Goal: Task Accomplishment & Management: Manage account settings

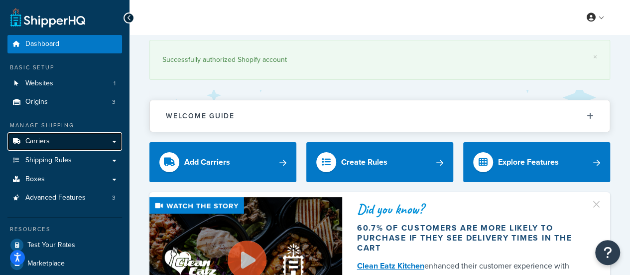
click at [64, 145] on link "Carriers" at bounding box center [64, 141] width 115 height 18
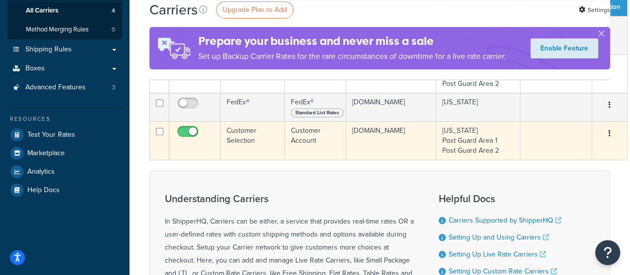
click at [256, 140] on td "Customer Selection" at bounding box center [253, 140] width 64 height 38
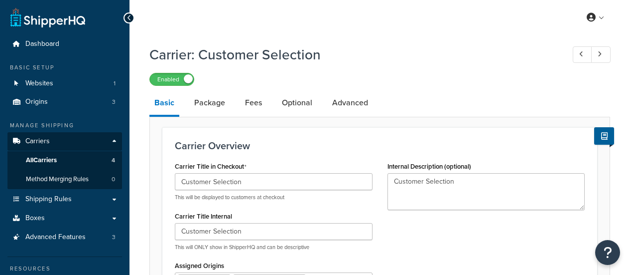
select select "customerAccount"
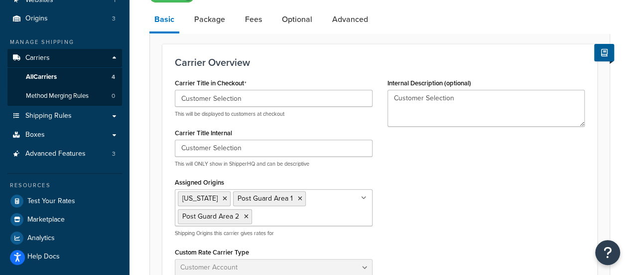
scroll to position [48, 0]
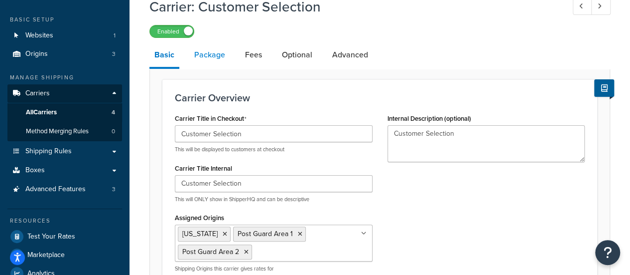
click at [221, 62] on link "Package" at bounding box center [209, 55] width 41 height 24
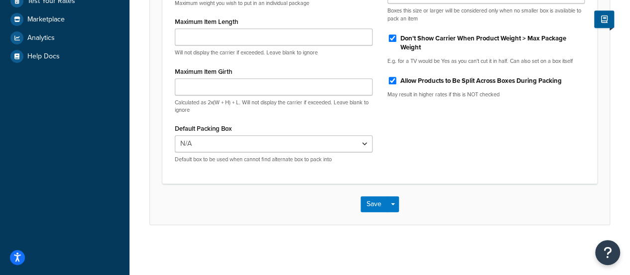
scroll to position [84, 0]
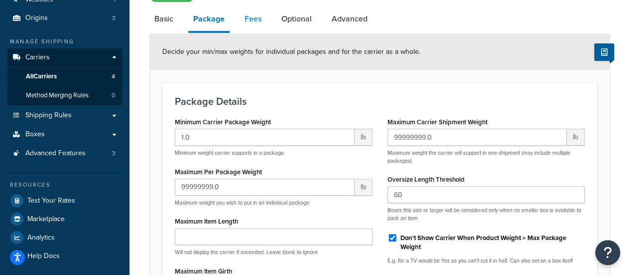
click at [248, 13] on link "Fees" at bounding box center [253, 19] width 27 height 24
select select "AFTER"
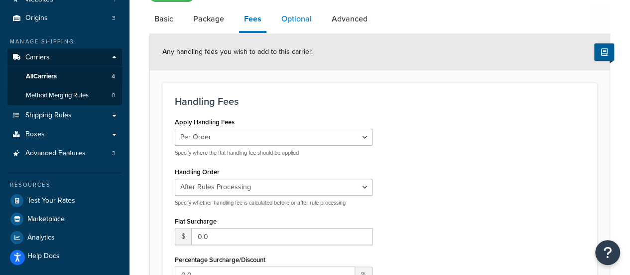
click at [301, 24] on link "Optional" at bounding box center [297, 19] width 40 height 24
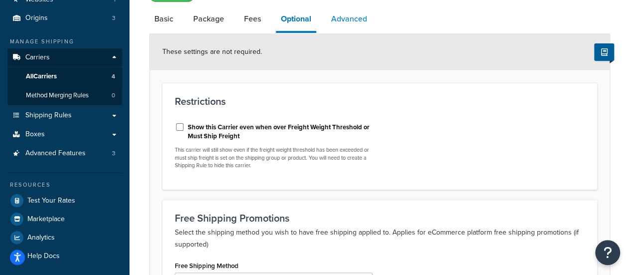
click at [365, 21] on link "Advanced" at bounding box center [349, 19] width 46 height 24
select select "false"
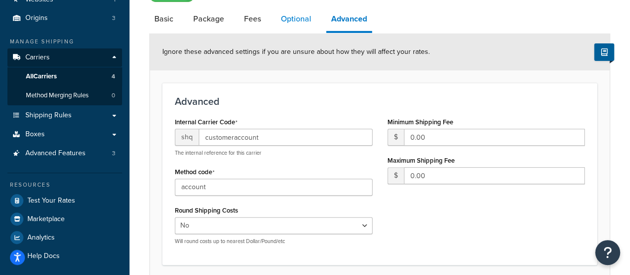
click at [294, 16] on link "Optional" at bounding box center [296, 19] width 40 height 24
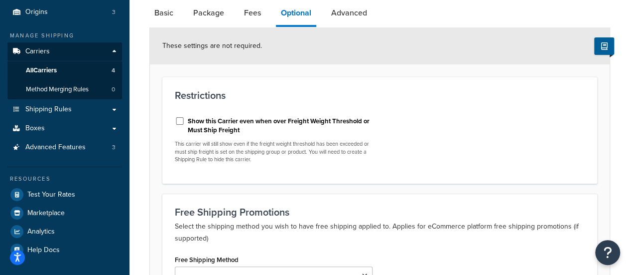
scroll to position [34, 0]
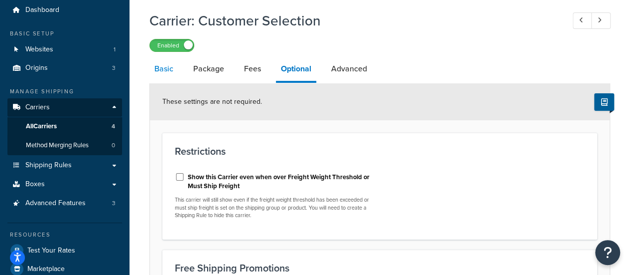
click at [156, 69] on link "Basic" at bounding box center [164, 69] width 29 height 24
select select "customerAccount"
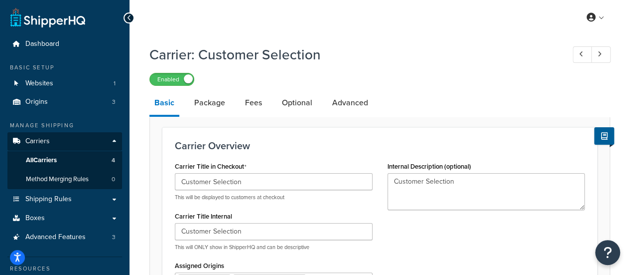
click at [127, 17] on icon at bounding box center [129, 17] width 4 height 7
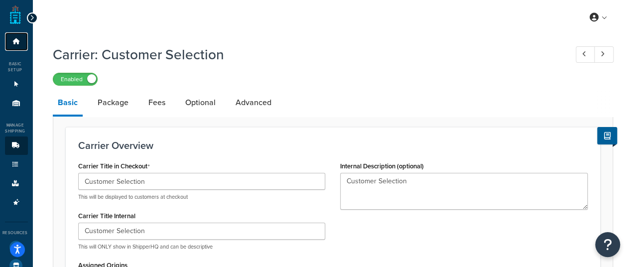
click at [23, 38] on link "Dashboard" at bounding box center [16, 41] width 23 height 18
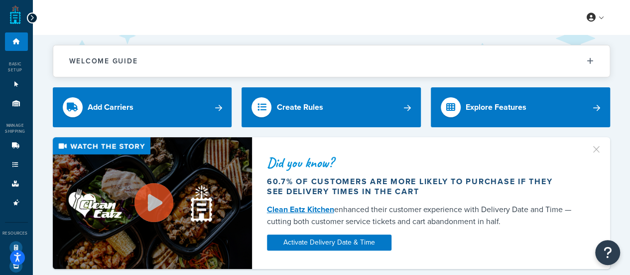
click at [32, 17] on icon at bounding box center [32, 17] width 4 height 7
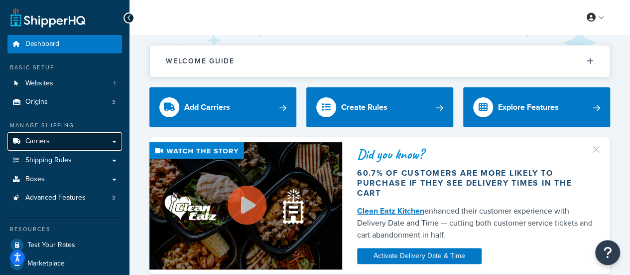
click at [57, 144] on link "Carriers" at bounding box center [64, 141] width 115 height 18
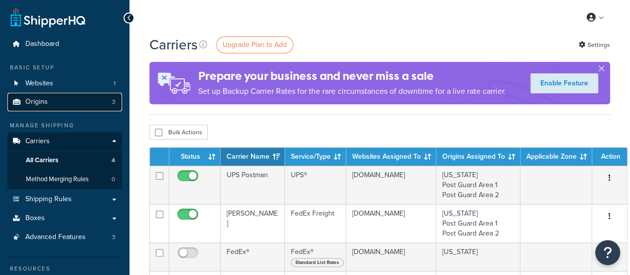
click at [52, 107] on link "Origins 3" at bounding box center [64, 102] width 115 height 18
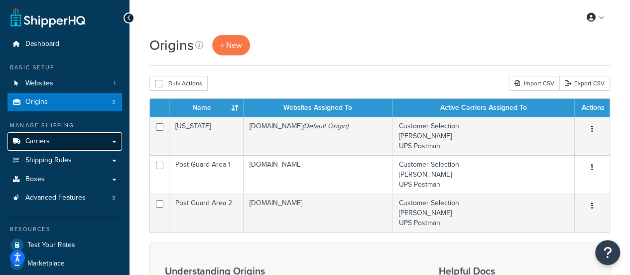
click at [54, 143] on link "Carriers" at bounding box center [64, 141] width 115 height 18
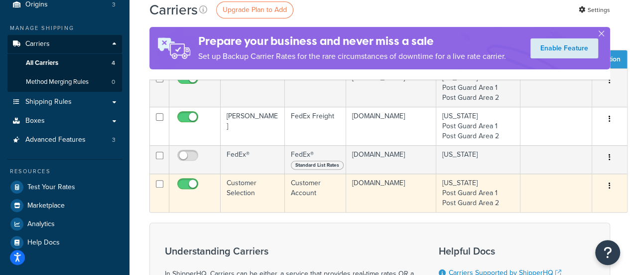
scroll to position [100, 0]
